Goal: Task Accomplishment & Management: Use online tool/utility

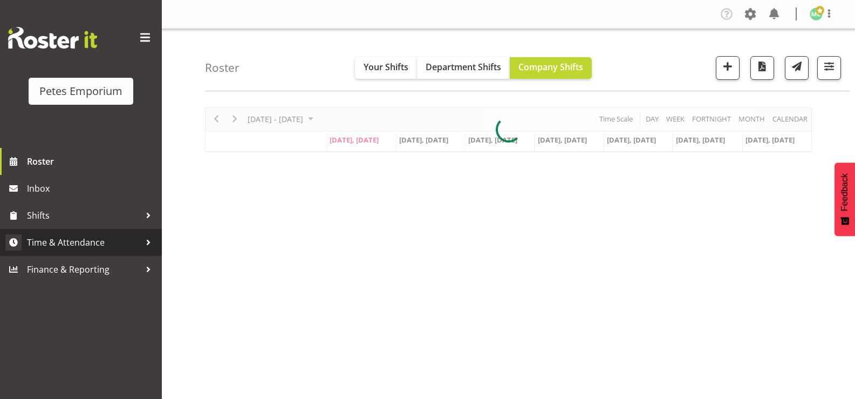
click at [67, 249] on span "Time & Attendance" at bounding box center [83, 242] width 113 height 16
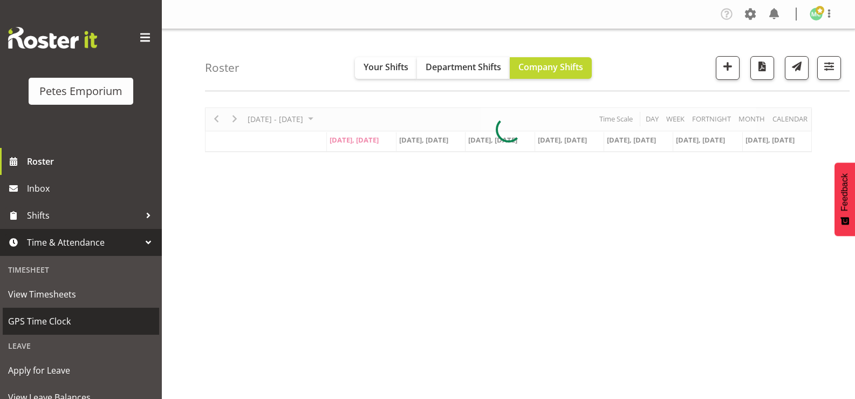
click at [46, 317] on span "GPS Time Clock" at bounding box center [81, 321] width 146 height 16
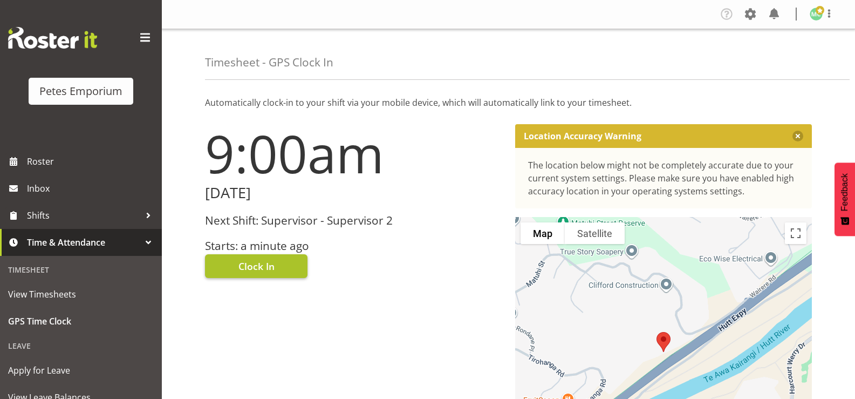
click at [278, 265] on button "Clock In" at bounding box center [256, 266] width 102 height 24
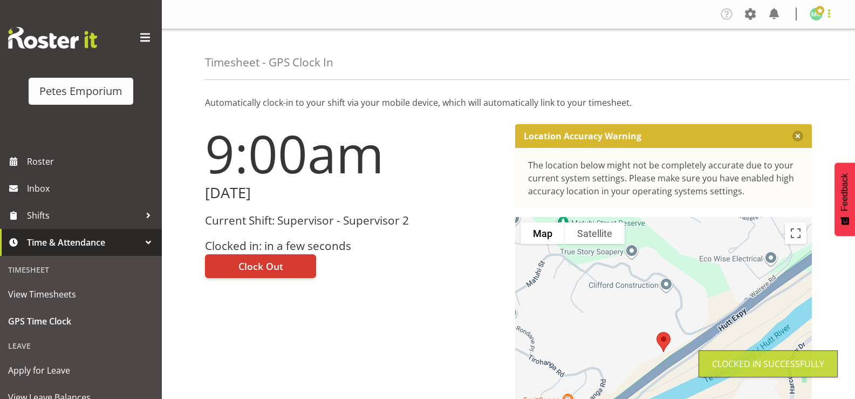
click at [826, 16] on span at bounding box center [829, 13] width 13 height 13
click at [803, 56] on link "Log Out" at bounding box center [784, 56] width 104 height 19
